Goal: Use online tool/utility: Utilize a website feature to perform a specific function

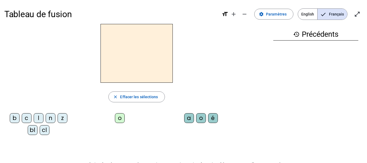
click at [62, 117] on div "z" at bounding box center [63, 118] width 10 height 10
click at [118, 118] on div "o" at bounding box center [120, 118] width 10 height 10
click at [203, 116] on div "o" at bounding box center [201, 118] width 10 height 10
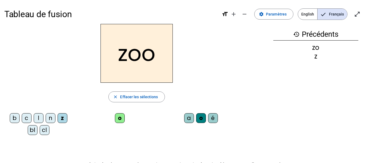
click at [213, 116] on div "é" at bounding box center [213, 118] width 10 height 10
click at [51, 120] on div "n" at bounding box center [51, 118] width 10 height 10
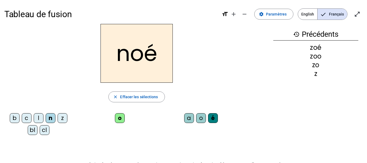
click at [189, 118] on div "a" at bounding box center [189, 118] width 10 height 10
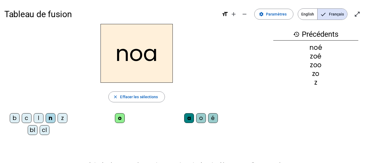
click at [12, 120] on div "b" at bounding box center [15, 118] width 10 height 10
click at [118, 119] on div "o" at bounding box center [120, 118] width 10 height 10
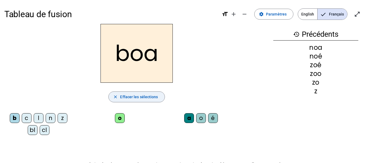
click at [137, 99] on span "Effacer les sélections" at bounding box center [139, 96] width 38 height 7
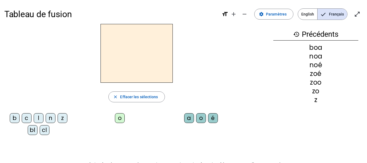
click at [33, 128] on div "bl" at bounding box center [33, 130] width 10 height 10
click at [187, 117] on div "a" at bounding box center [189, 118] width 10 height 10
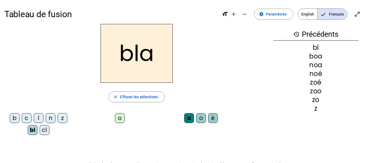
click at [210, 120] on div "é" at bounding box center [213, 118] width 10 height 10
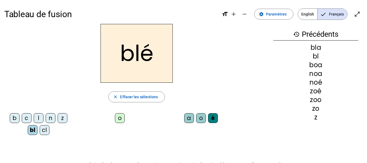
click at [46, 129] on div "cl" at bounding box center [45, 130] width 10 height 10
